Goal: Check status: Check status

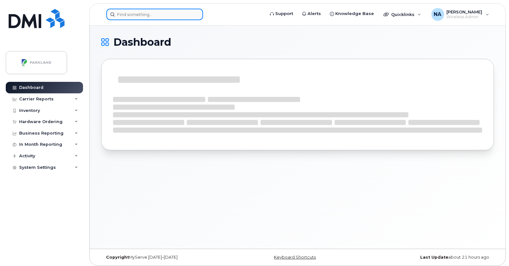
drag, startPoint x: 0, startPoint y: 0, endPoint x: 160, endPoint y: 10, distance: 160.2
click at [160, 10] on input at bounding box center [154, 14] width 97 height 11
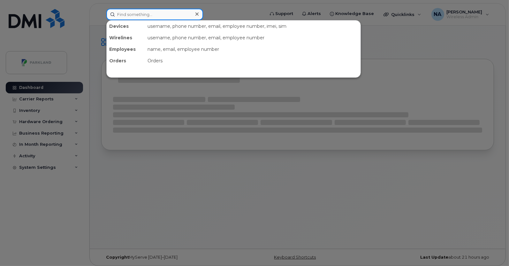
paste input "7823773886"
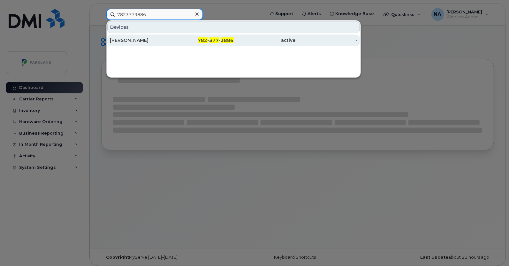
type input "7823773886"
click at [163, 37] on div "[PERSON_NAME]" at bounding box center [141, 40] width 62 height 6
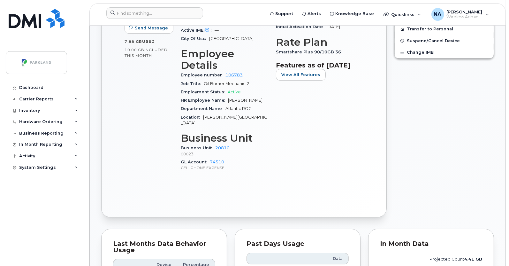
scroll to position [464, 0]
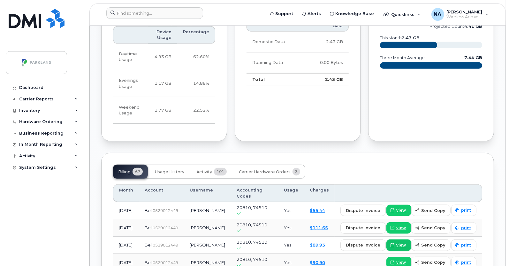
click at [402, 242] on span "view" at bounding box center [401, 245] width 10 height 6
click at [402, 225] on span "view" at bounding box center [401, 228] width 10 height 6
click at [404, 207] on span "view" at bounding box center [401, 210] width 10 height 6
click at [404, 259] on span "view" at bounding box center [401, 262] width 10 height 6
